Goal: Find specific page/section: Find specific page/section

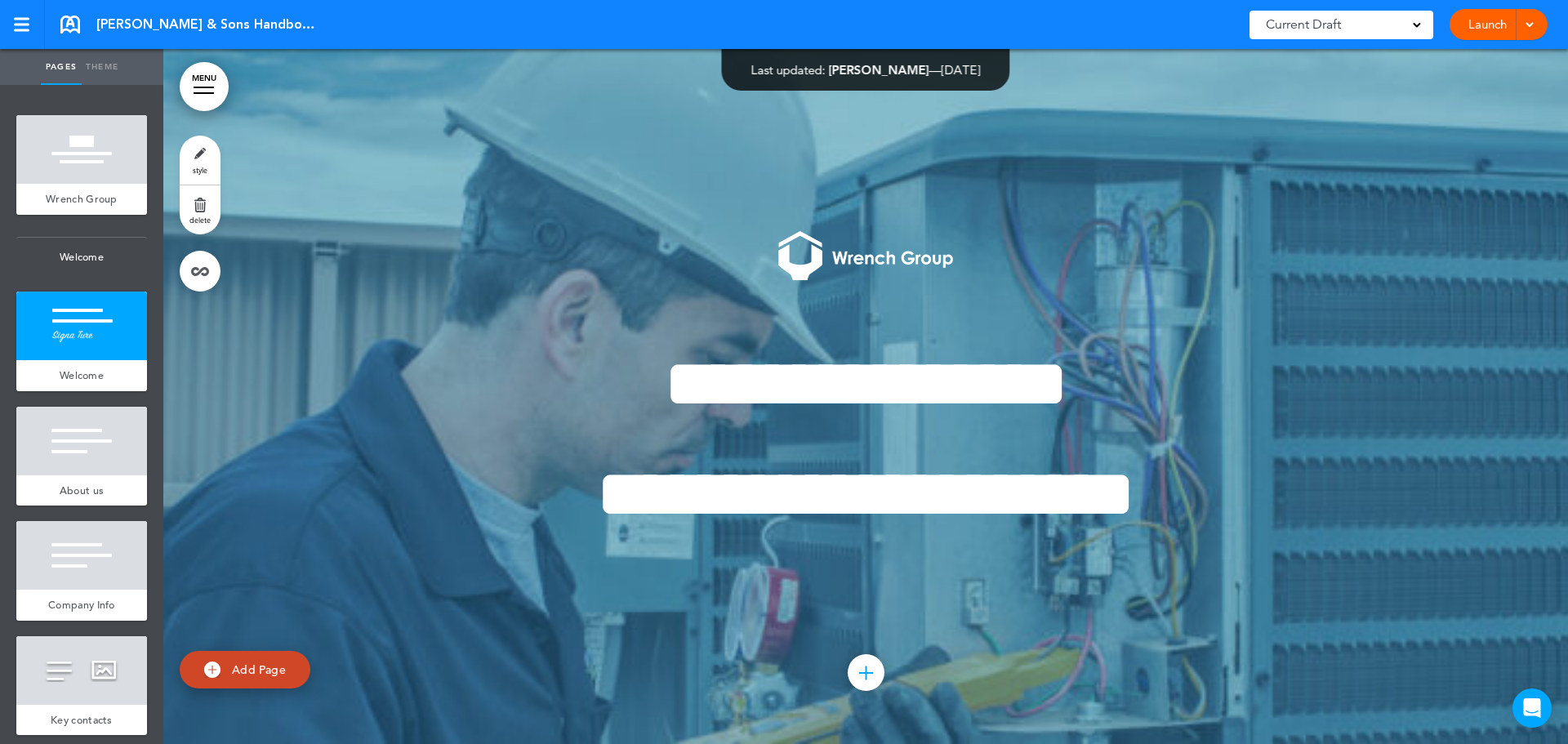
scroll to position [777, 0]
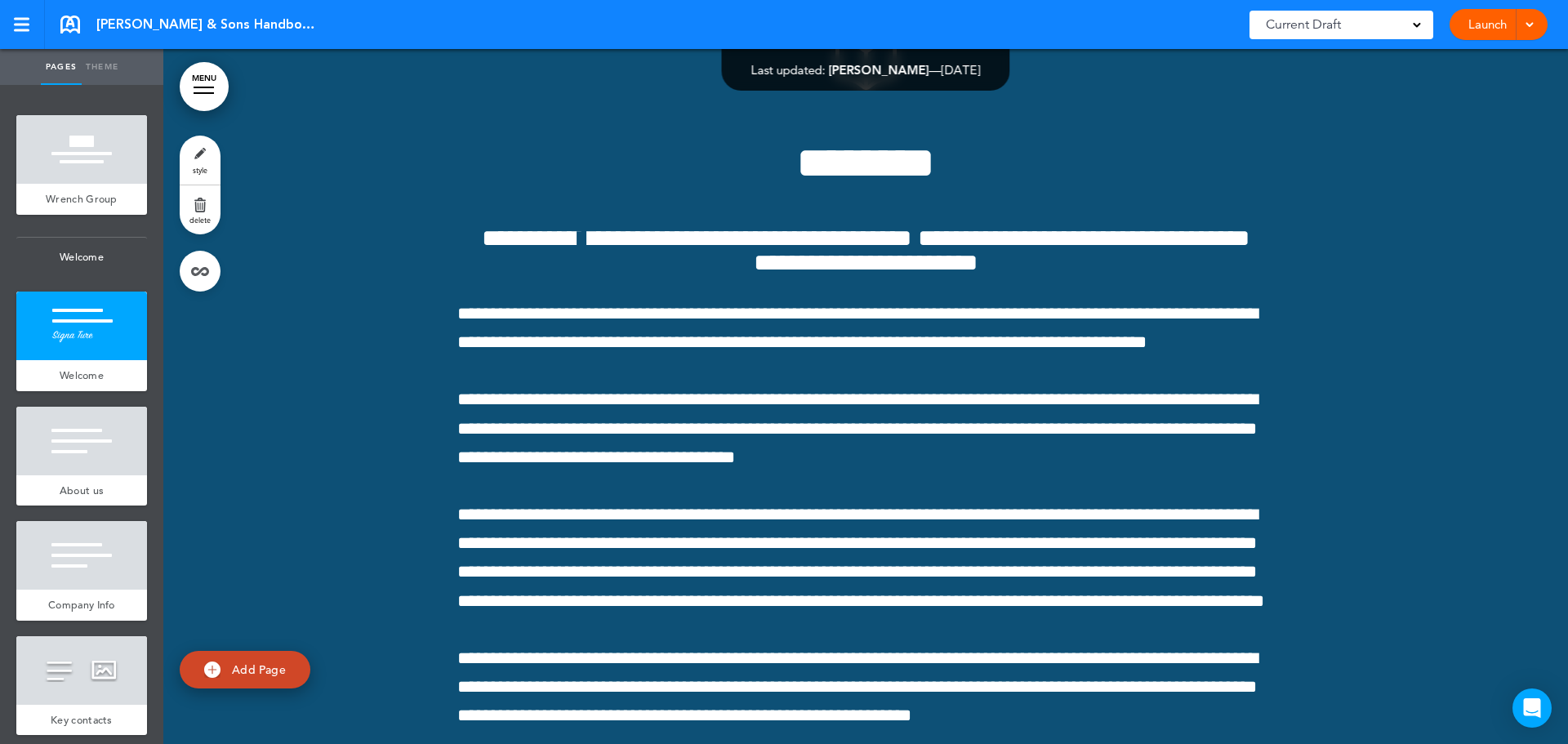
click at [1357, 24] on div "Current Draft" at bounding box center [1341, 25] width 183 height 28
click at [1530, 26] on span at bounding box center [1529, 23] width 11 height 11
click at [20, 18] on div at bounding box center [22, 18] width 16 height 3
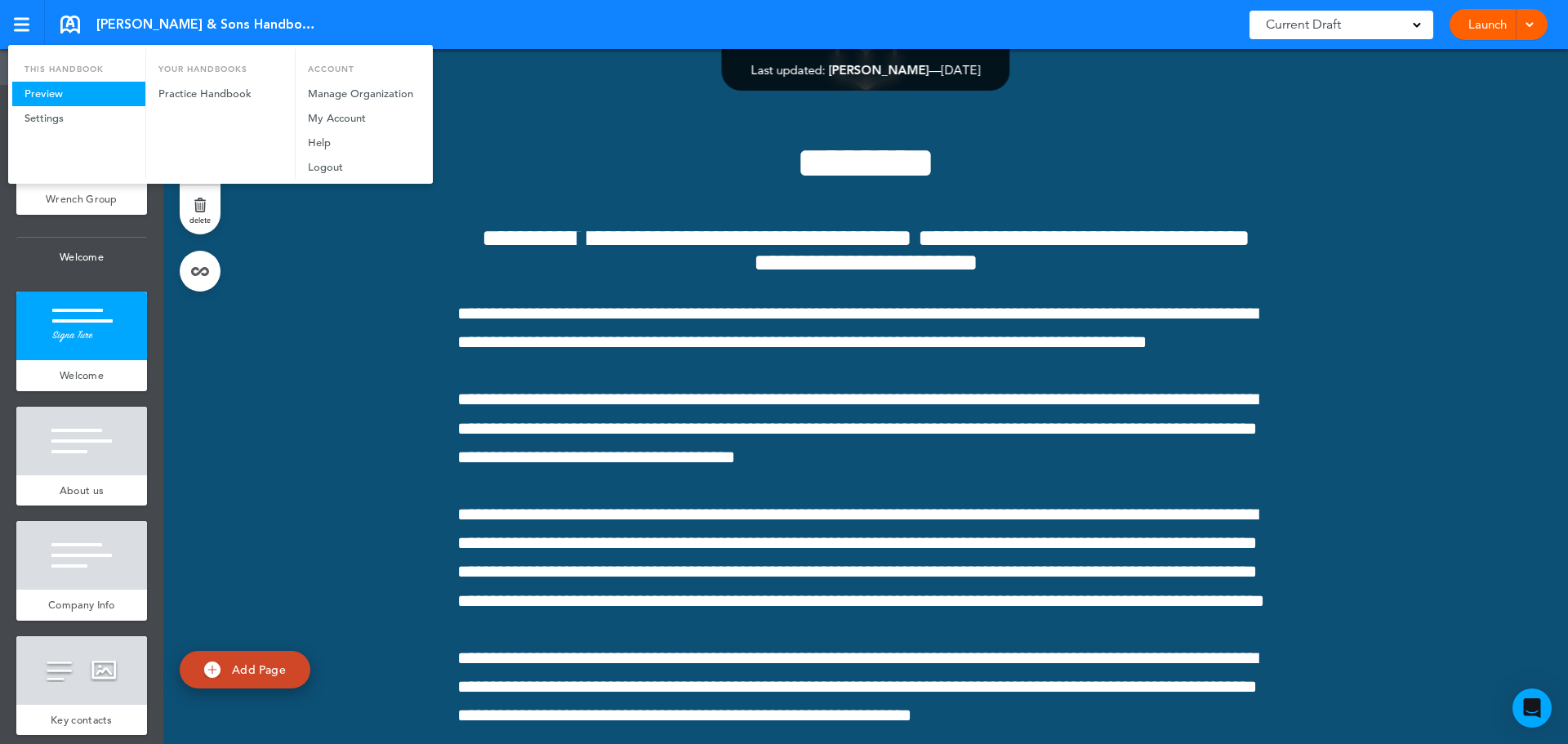
click at [62, 94] on link "Preview" at bounding box center [79, 94] width 133 height 24
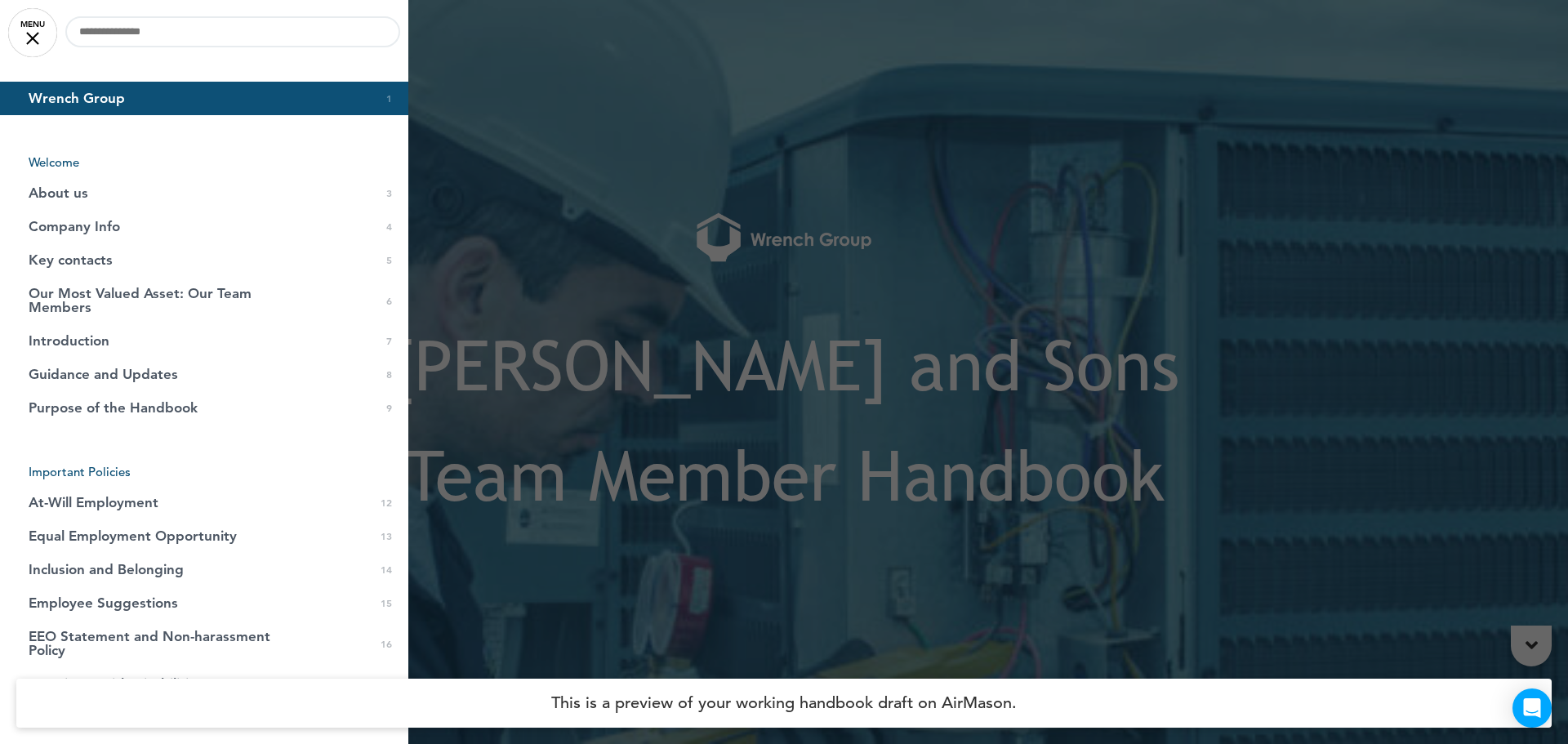
click at [28, 39] on link "MENU" at bounding box center [33, 33] width 49 height 49
